Goal: Task Accomplishment & Management: Use online tool/utility

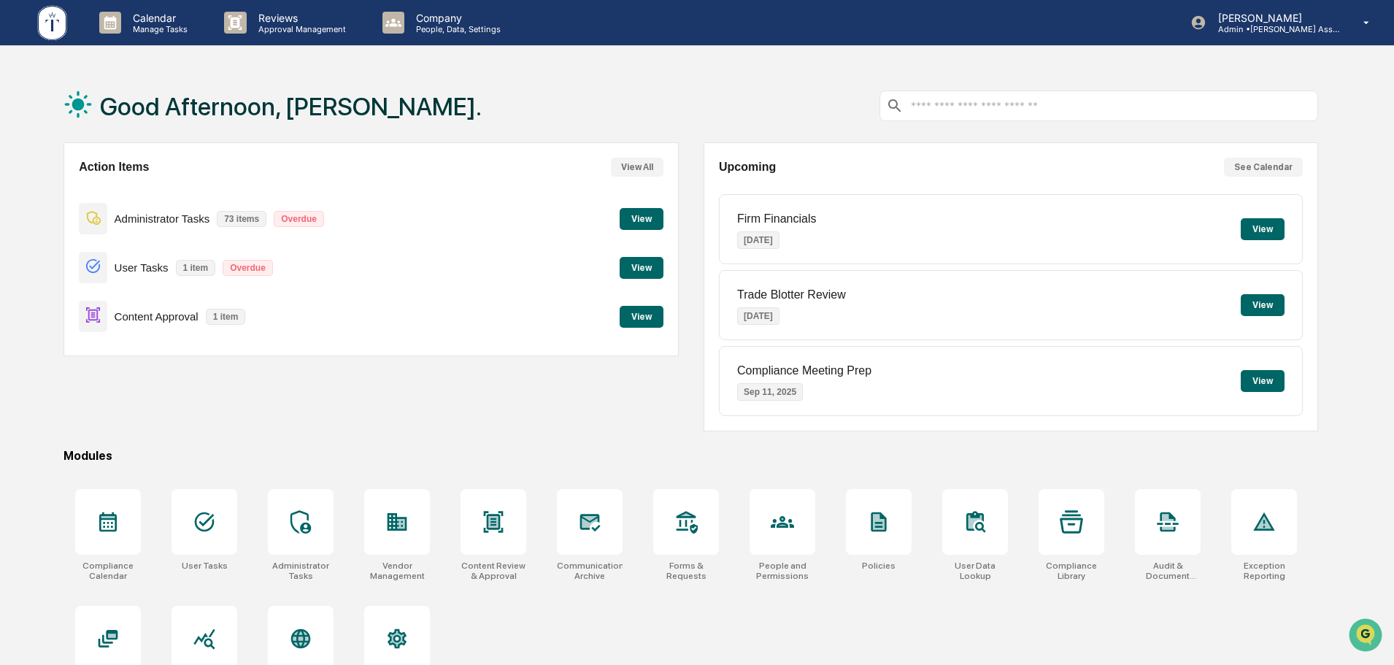
click at [417, 417] on div "Action Items View All Administrator Tasks 73 items Overdue View User Tasks 1 it…" at bounding box center [370, 286] width 614 height 289
click at [53, 664] on div "Good Afternoon, [PERSON_NAME]. Action Items View All Administrator Tasks 73 ite…" at bounding box center [691, 401] width 1298 height 665
drag, startPoint x: 860, startPoint y: 119, endPoint x: 750, endPoint y: 158, distance: 116.3
click at [860, 119] on div "Good Afternoon, [PERSON_NAME]." at bounding box center [690, 105] width 1254 height 73
click at [898, 436] on div "Good Afternoon, [PERSON_NAME]. Action Items View All Administrator Tasks 73 ite…" at bounding box center [691, 401] width 1298 height 665
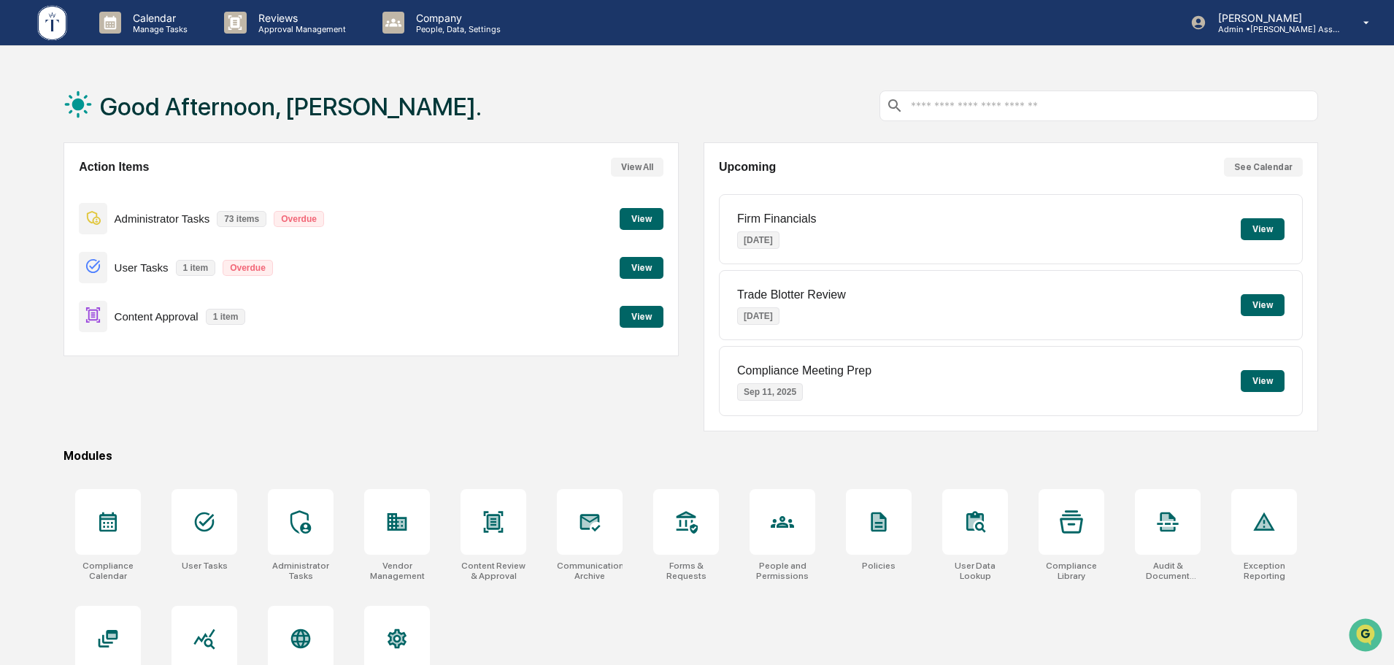
click at [640, 320] on button "View" at bounding box center [642, 317] width 44 height 22
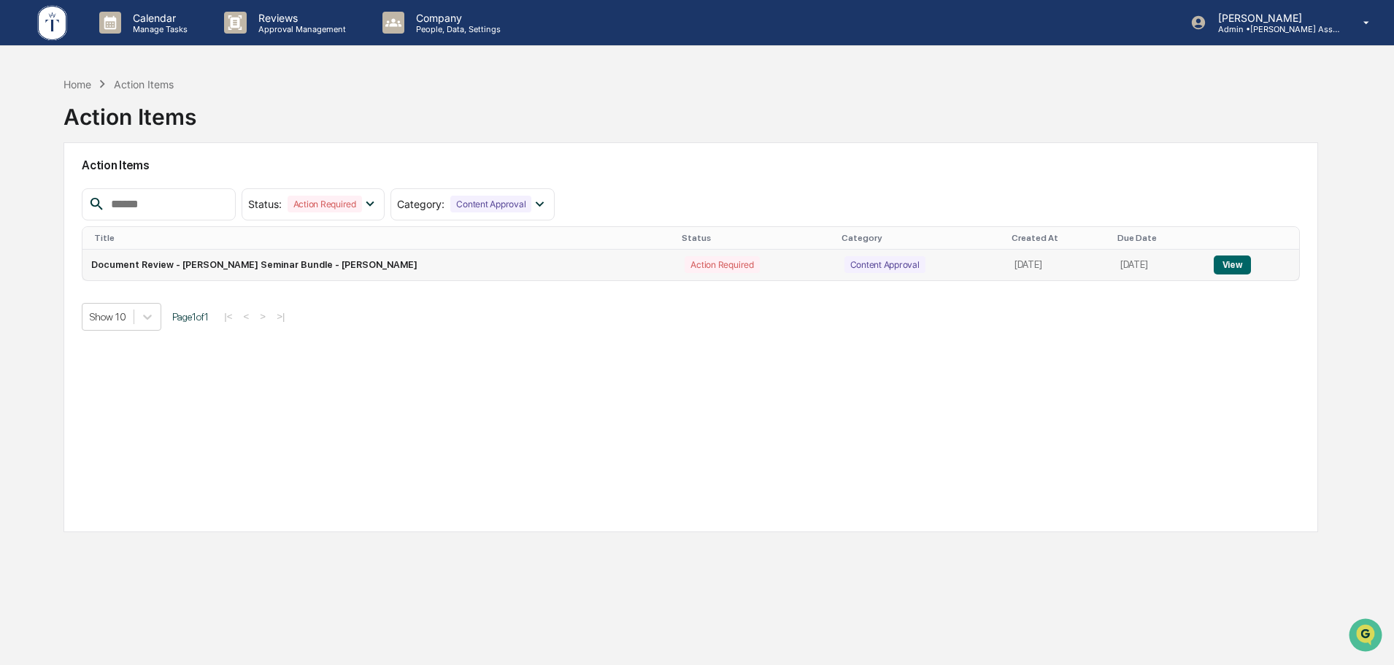
click at [1237, 267] on button "View" at bounding box center [1232, 264] width 37 height 19
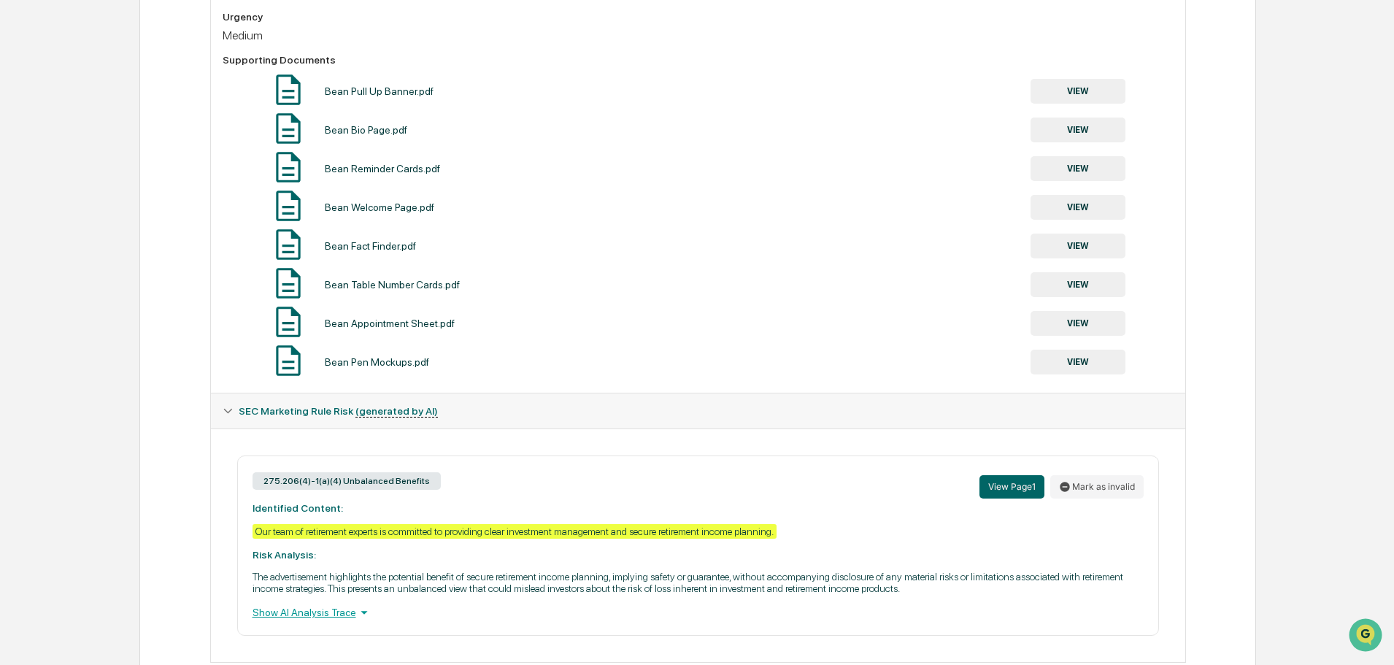
scroll to position [560, 0]
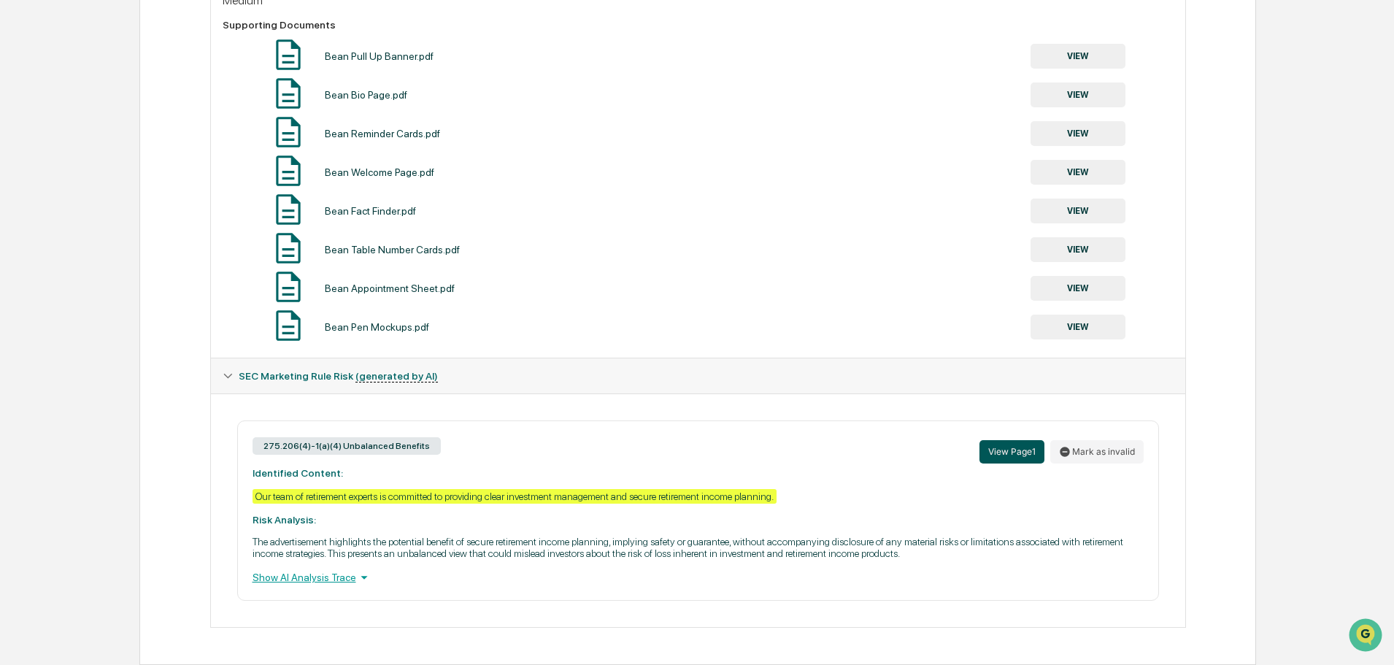
click at [995, 448] on button "View Page 1" at bounding box center [1011, 451] width 65 height 23
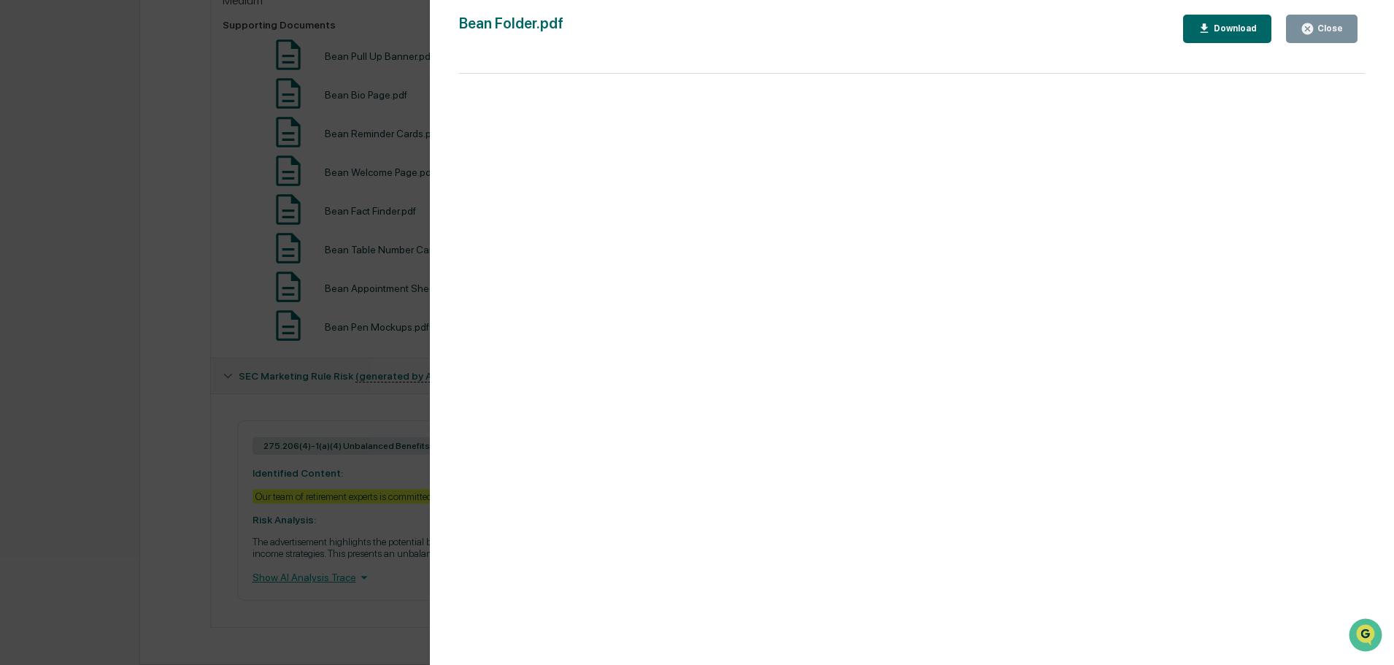
click at [357, 353] on div "Version History [DATE] 03:20 PM [PERSON_NAME] [PERSON_NAME] Folder.pdf Close Do…" at bounding box center [697, 332] width 1394 height 665
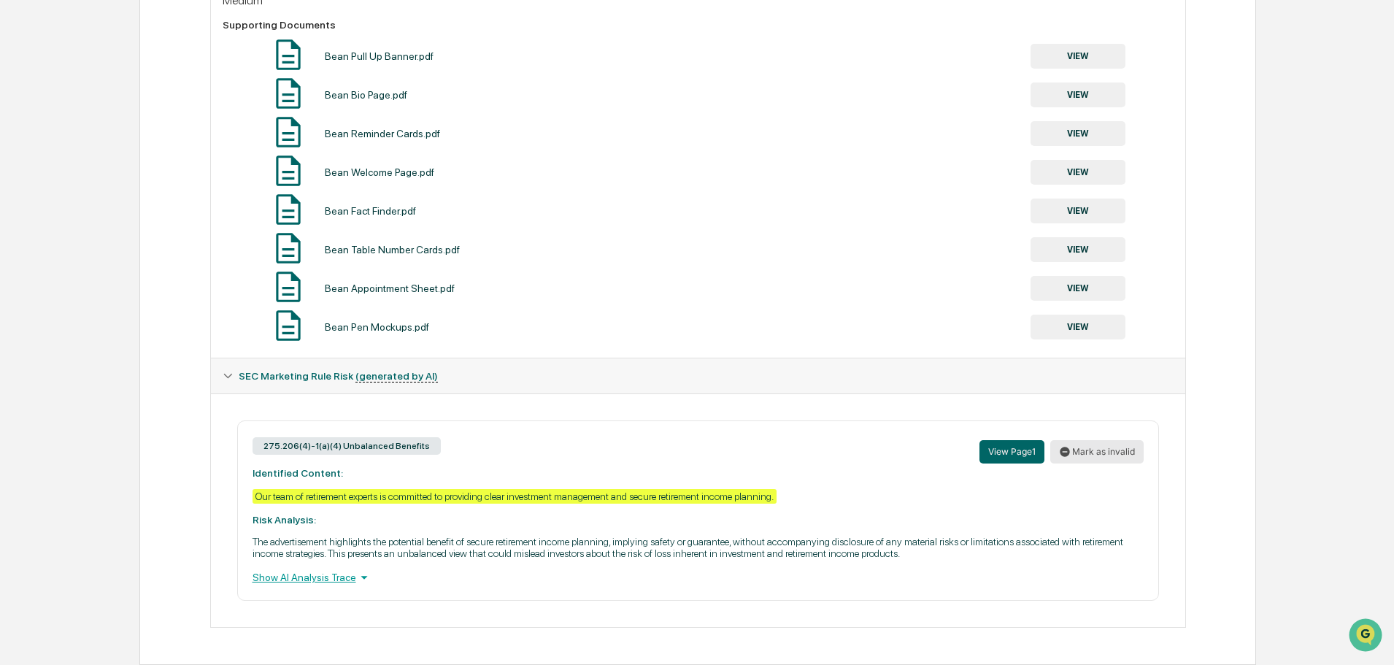
click at [1096, 454] on button "Mark as invalid" at bounding box center [1096, 451] width 93 height 23
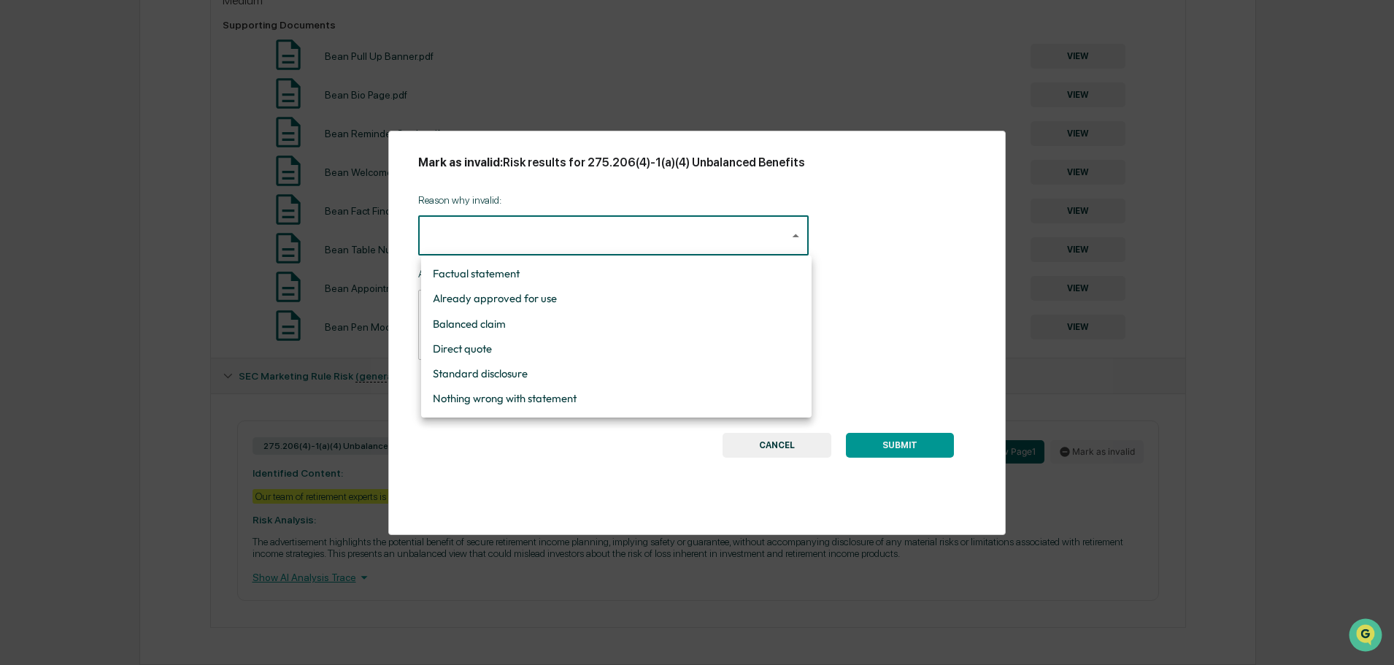
click at [626, 252] on body "Calendar Manage Tasks Reviews Approval Management Company People, Data, Setting…" at bounding box center [697, 52] width 1394 height 1225
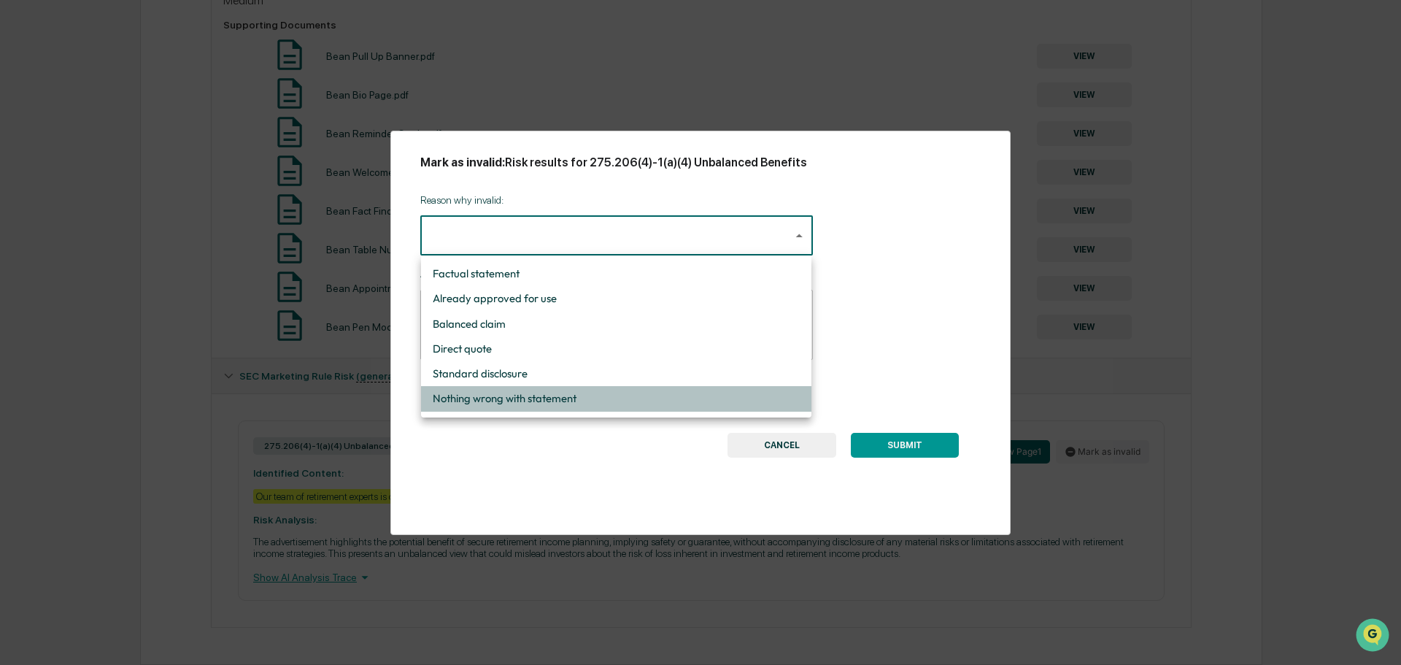
click at [531, 401] on li "Nothing wrong with statement" at bounding box center [616, 398] width 390 height 25
type input "**********"
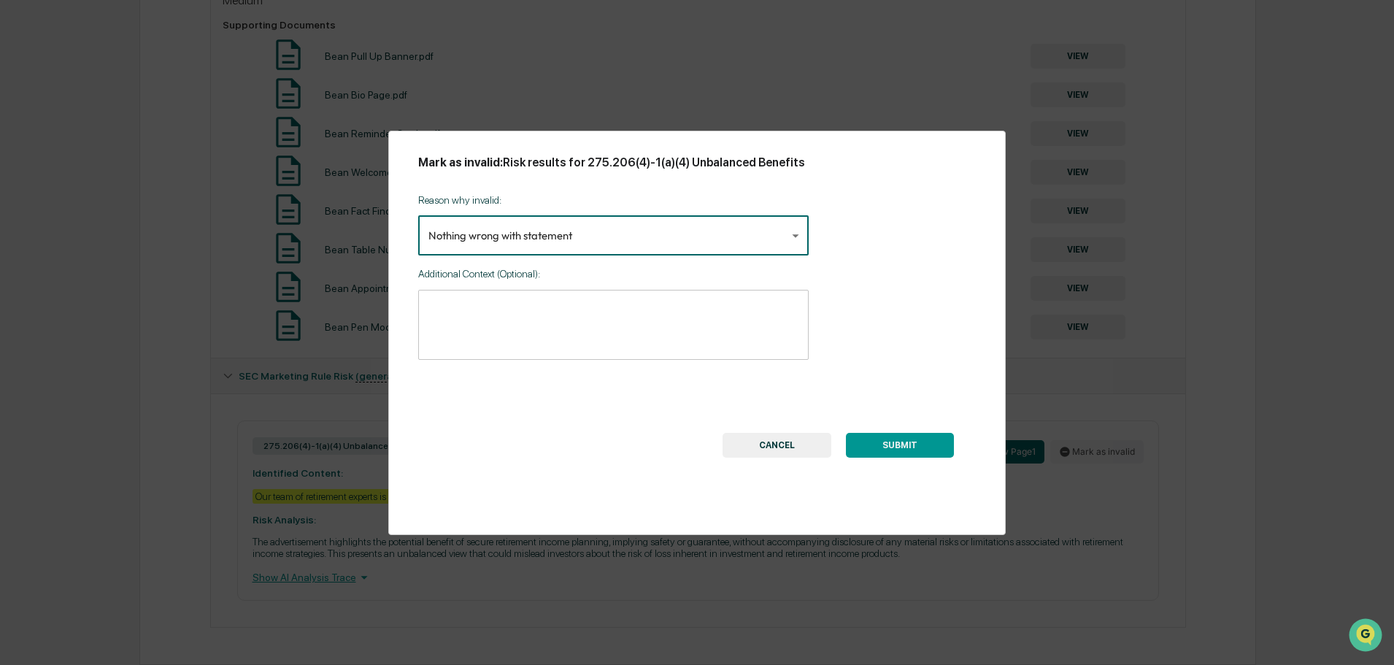
click at [938, 446] on button "SUBMIT" at bounding box center [900, 445] width 108 height 25
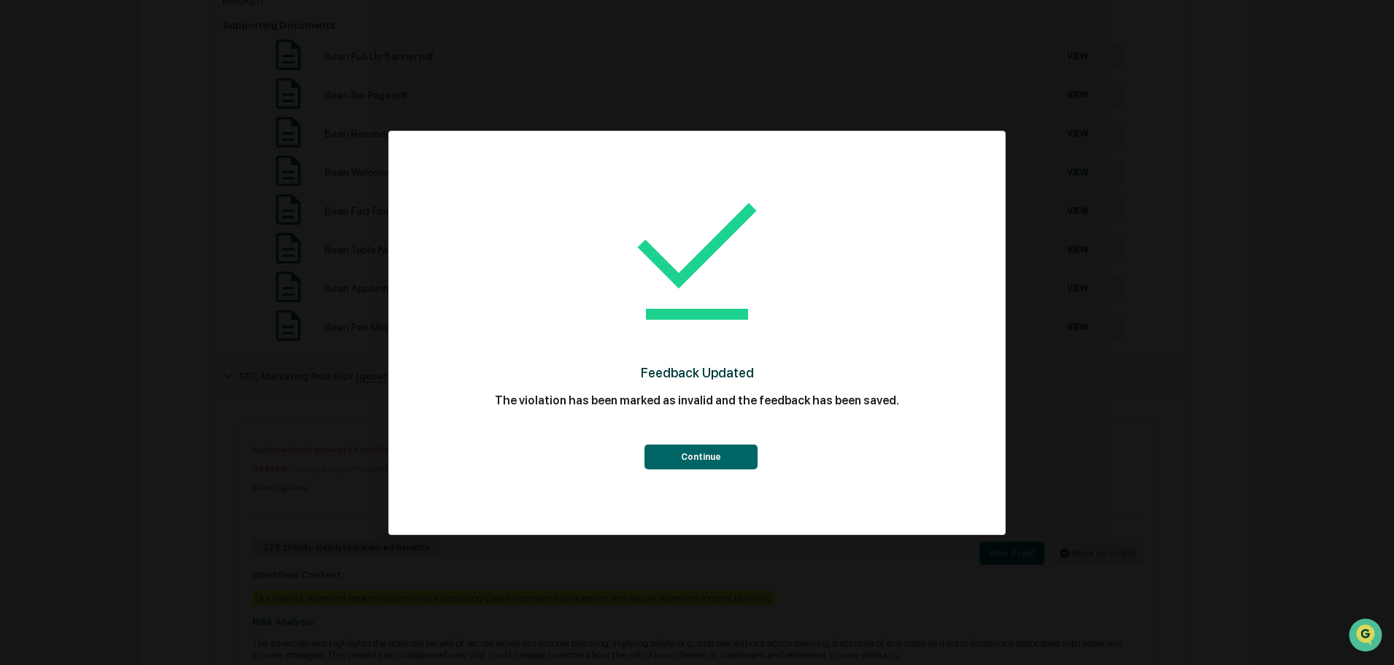
click at [698, 451] on button "Continue" at bounding box center [700, 456] width 113 height 25
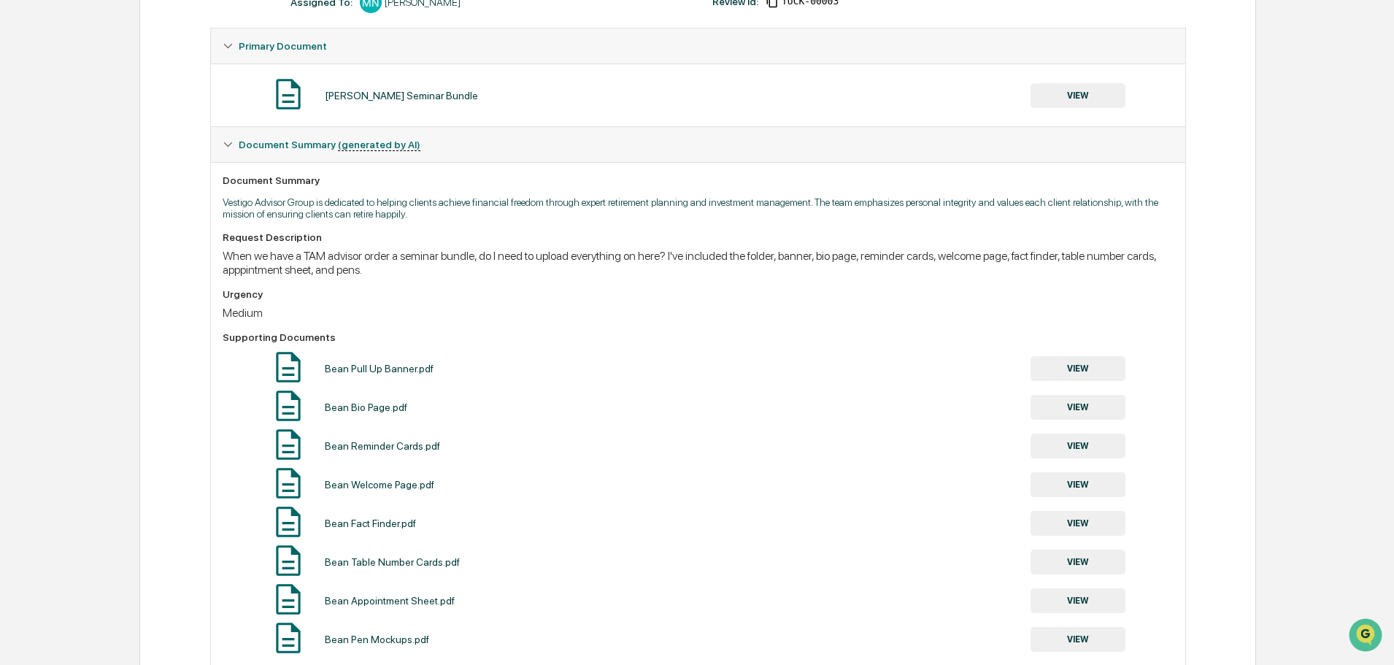
scroll to position [0, 0]
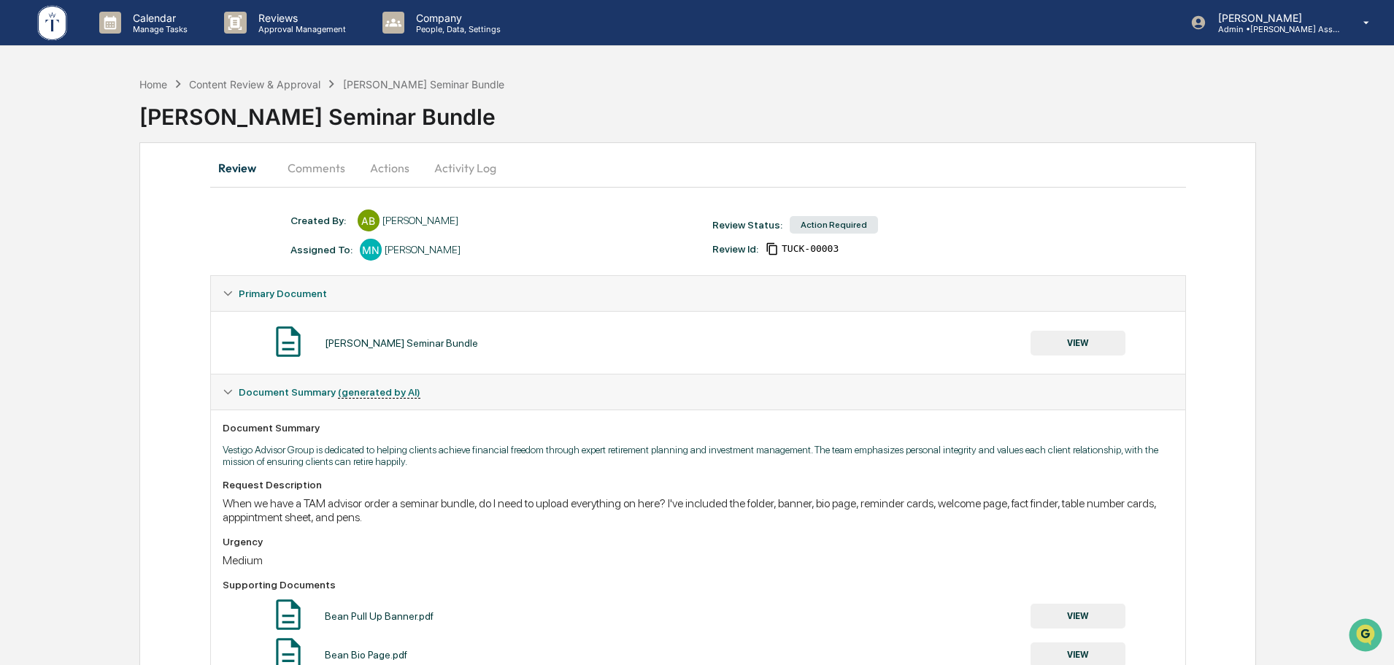
click at [408, 167] on button "Actions" at bounding box center [390, 167] width 66 height 35
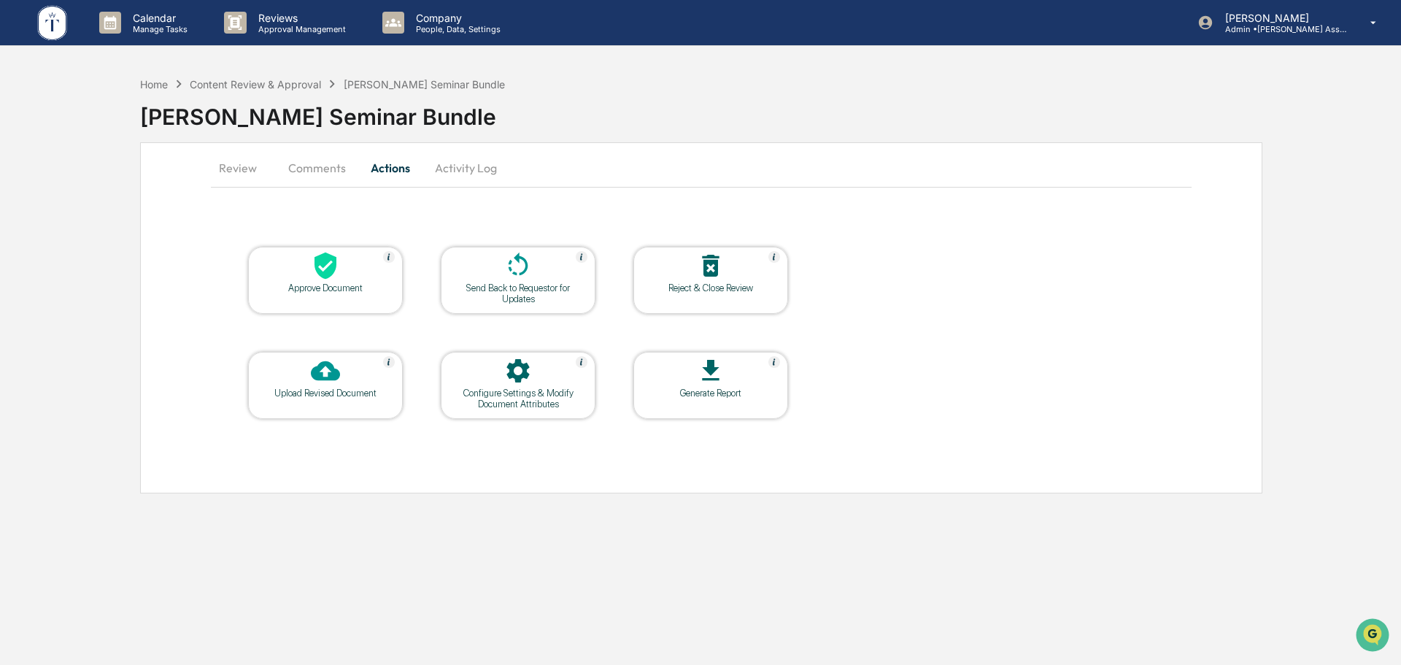
click at [336, 258] on icon at bounding box center [326, 265] width 22 height 27
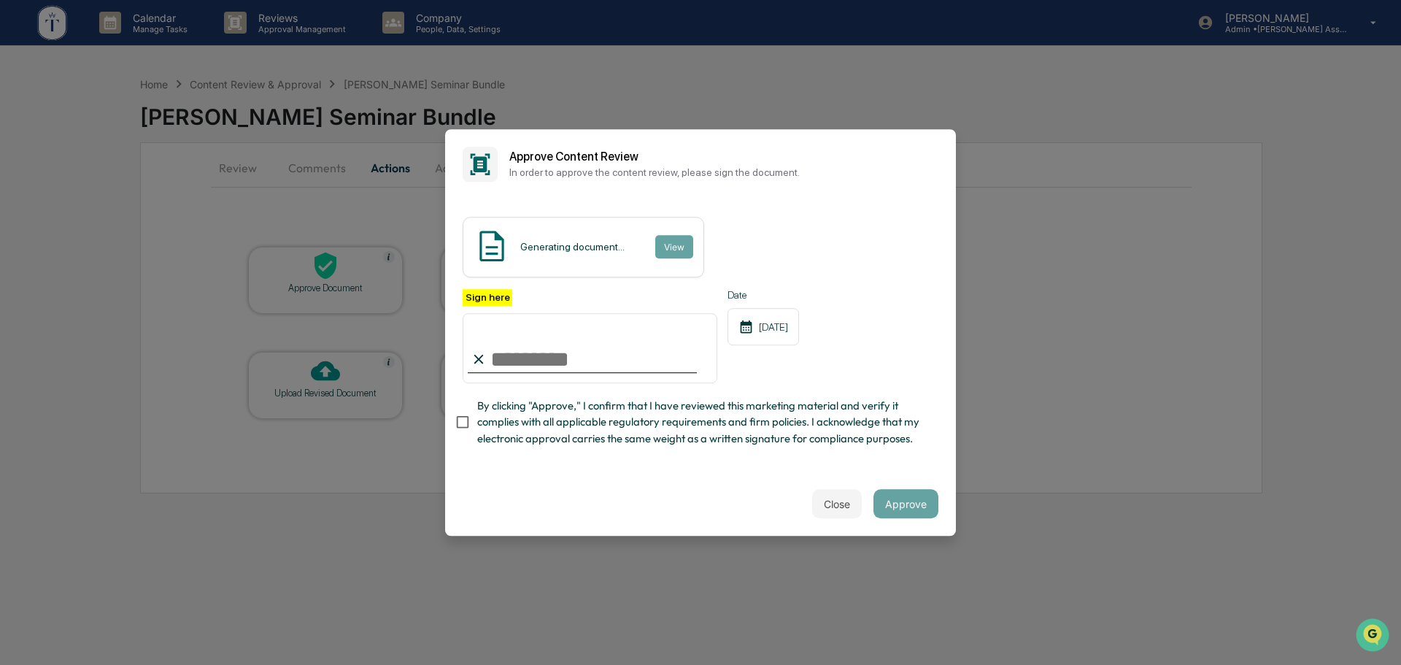
click at [587, 353] on input "Sign here" at bounding box center [590, 348] width 255 height 70
type input "**********"
click at [663, 489] on div "Close Approve" at bounding box center [700, 503] width 511 height 64
click at [903, 510] on button "Approve" at bounding box center [906, 503] width 65 height 29
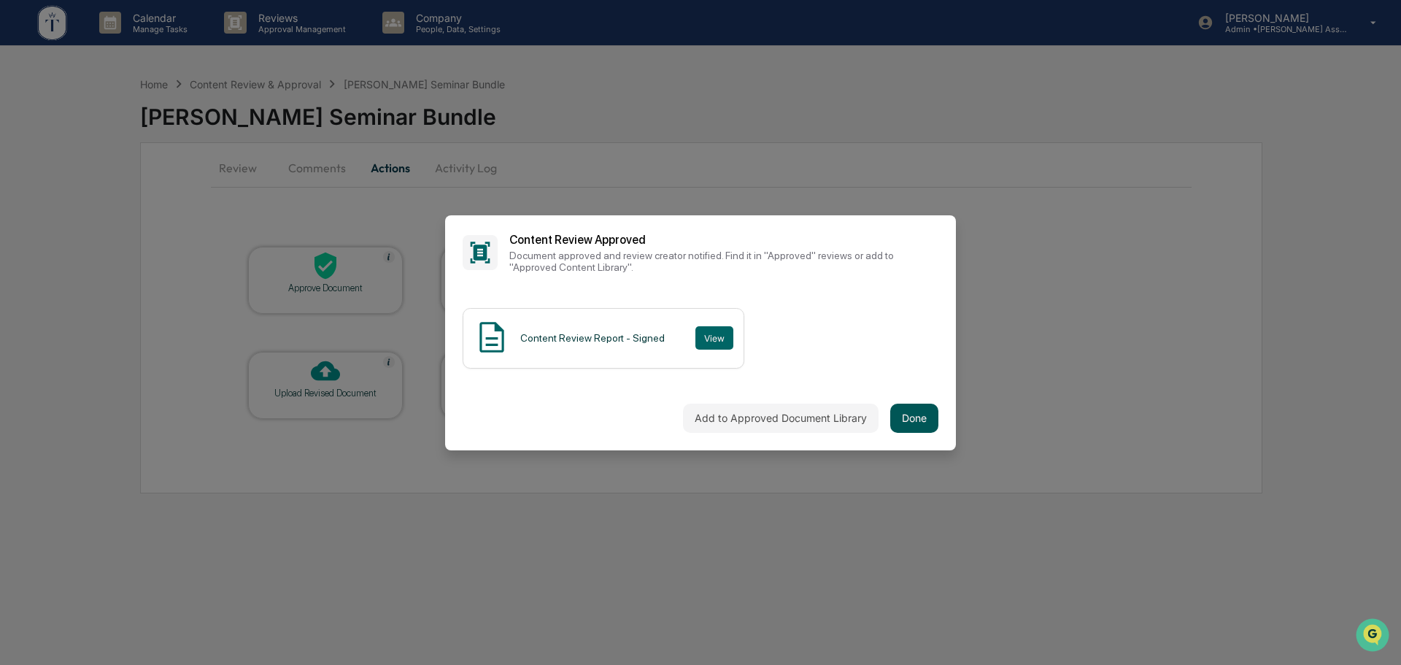
click at [925, 421] on button "Done" at bounding box center [914, 418] width 48 height 29
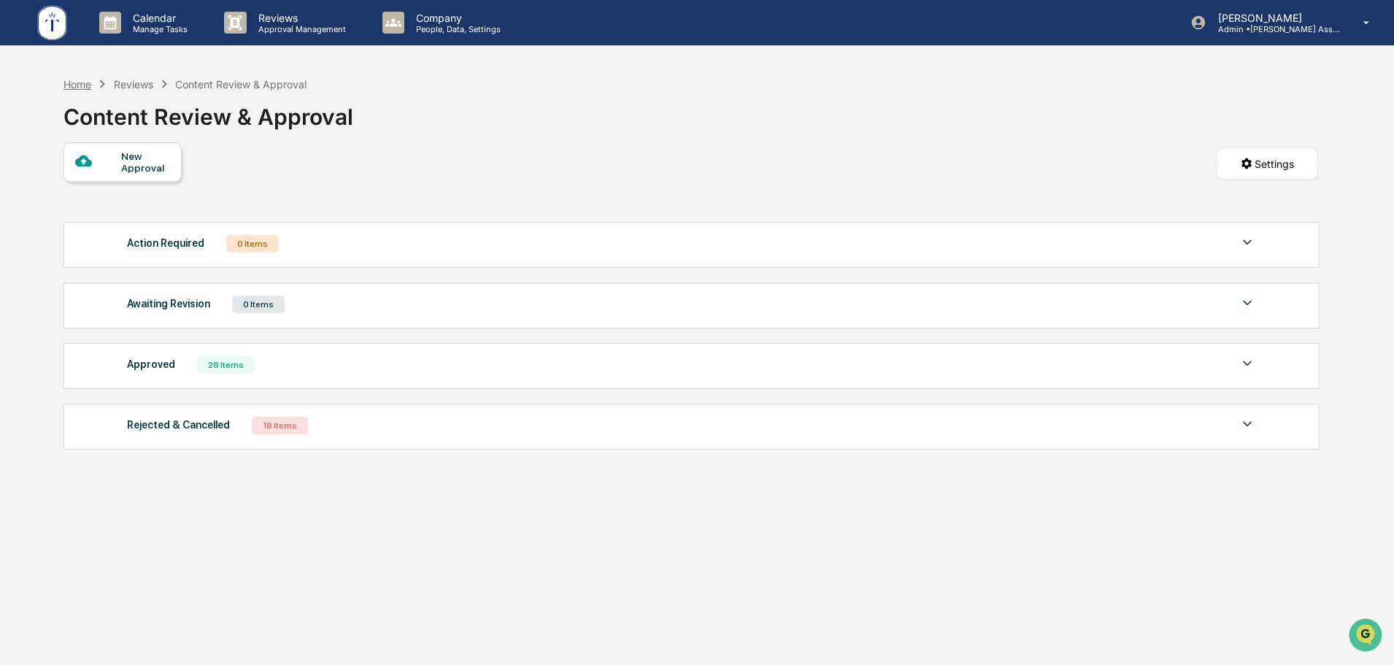
click at [73, 84] on div "Home" at bounding box center [77, 84] width 28 height 12
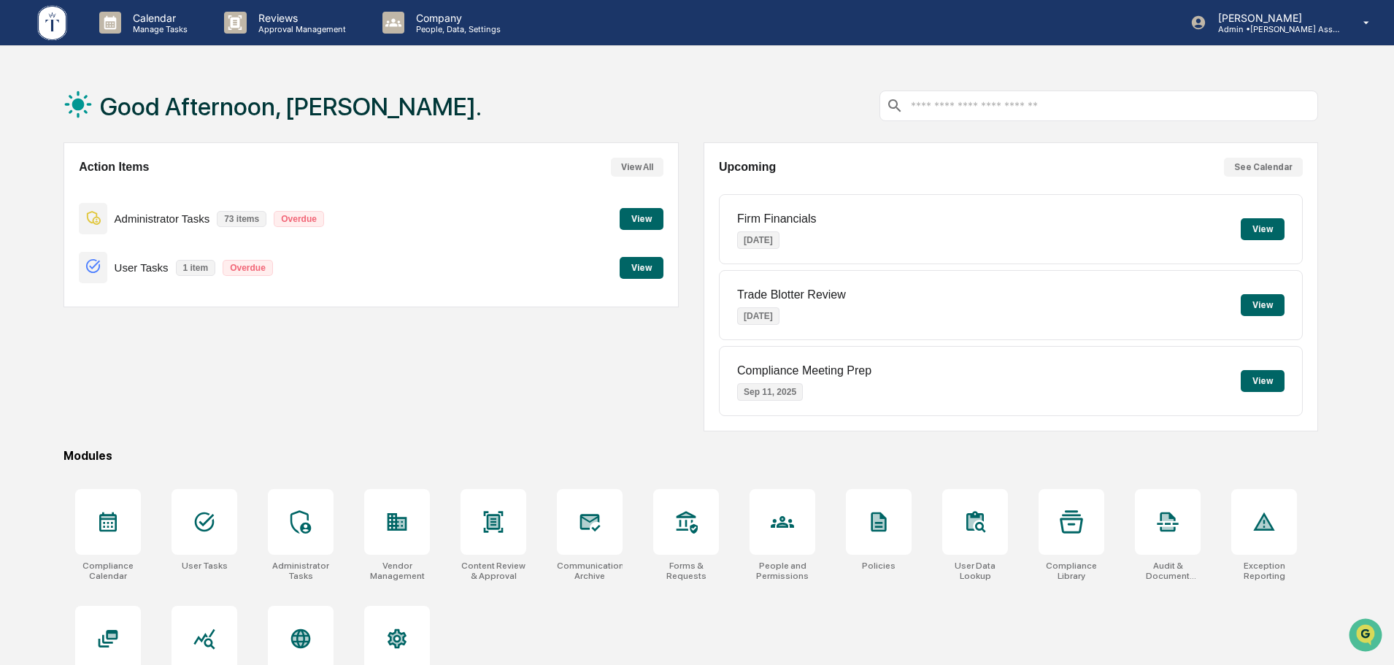
click at [675, 353] on div "Action Items View All Administrator Tasks 73 items Overdue View User Tasks 1 it…" at bounding box center [370, 286] width 614 height 289
